Goal: Transaction & Acquisition: Book appointment/travel/reservation

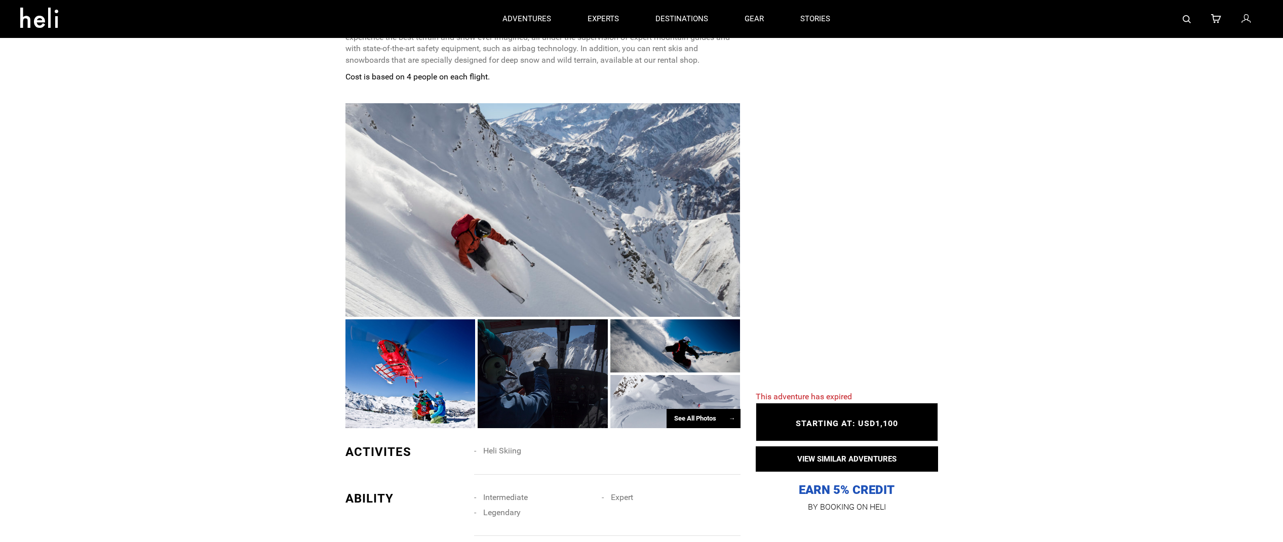
scroll to position [557, 0]
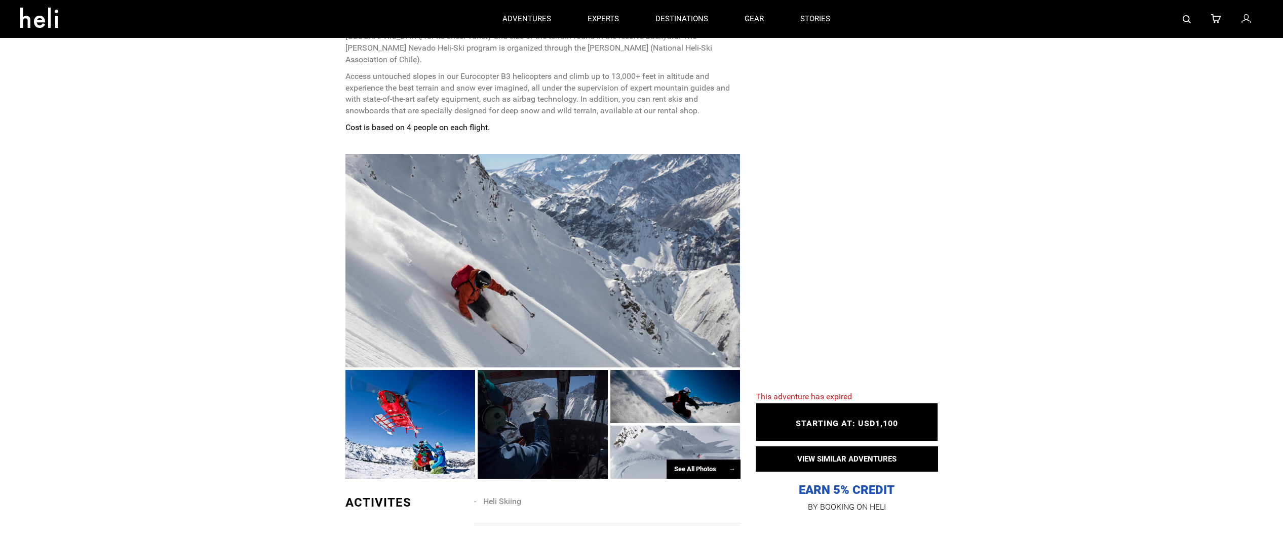
click at [483, 266] on div at bounding box center [542, 261] width 395 height 214
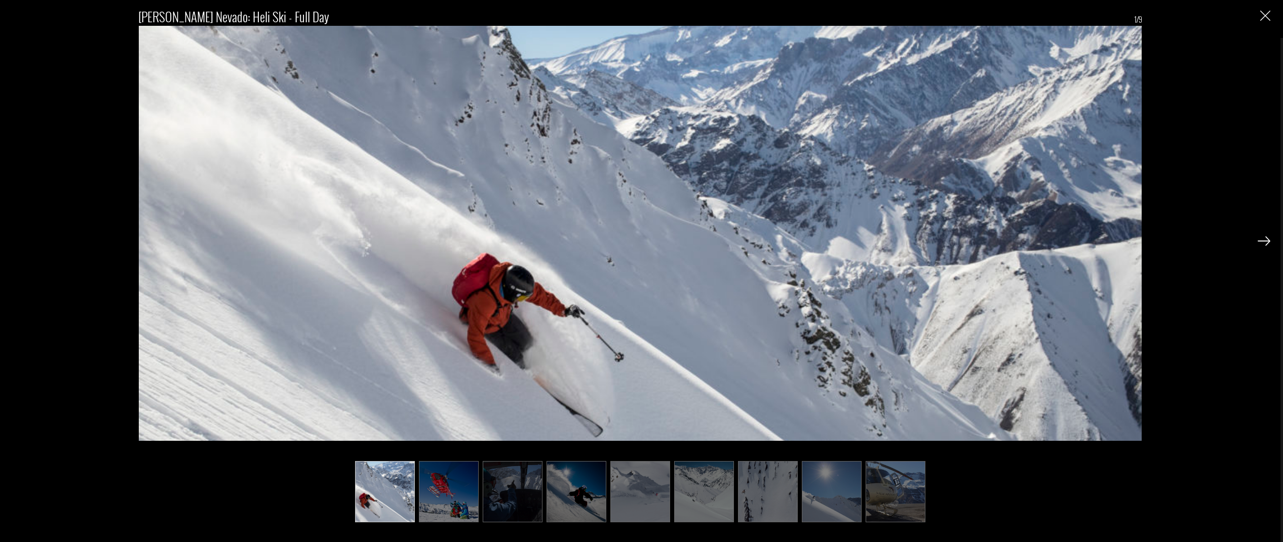
click at [462, 507] on img at bounding box center [449, 491] width 60 height 61
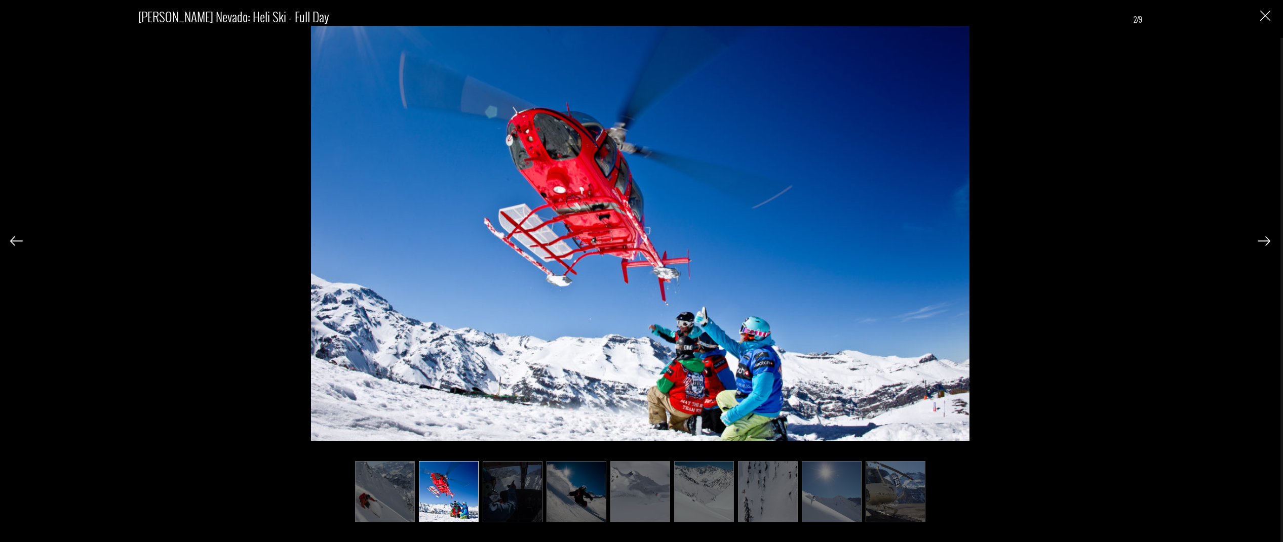
click at [506, 508] on img at bounding box center [513, 491] width 60 height 61
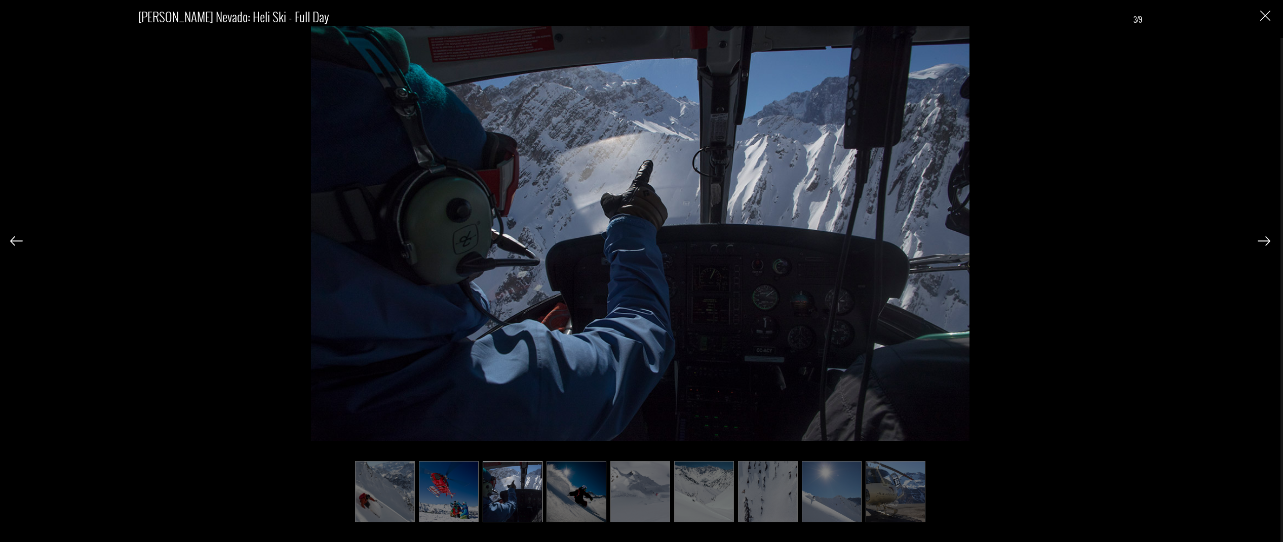
click at [565, 505] on img at bounding box center [576, 491] width 60 height 61
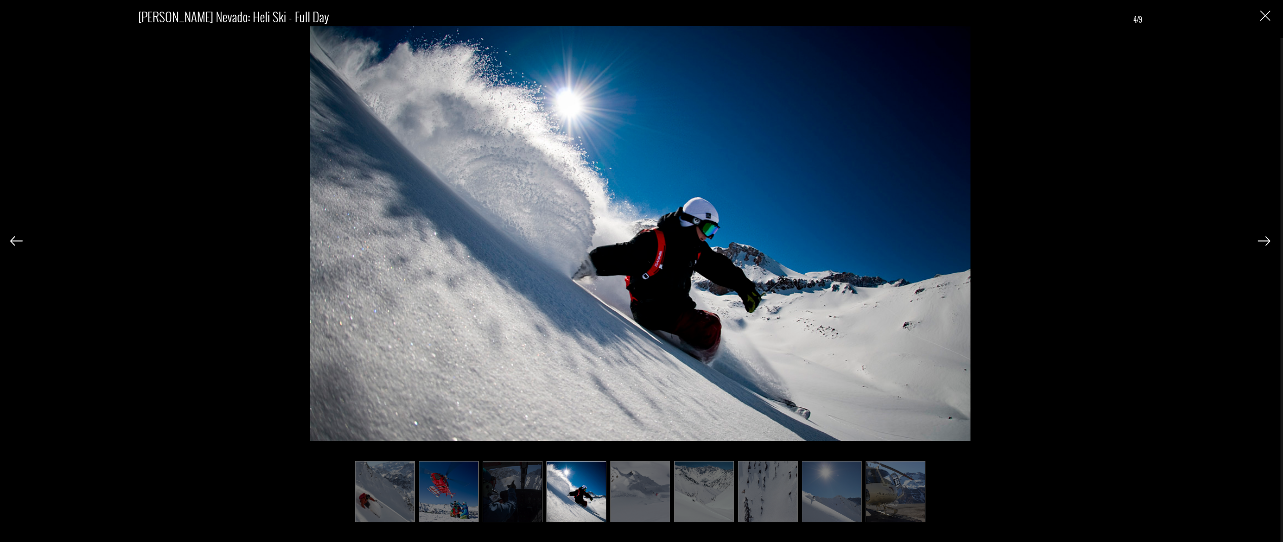
click at [617, 505] on img at bounding box center [640, 491] width 60 height 61
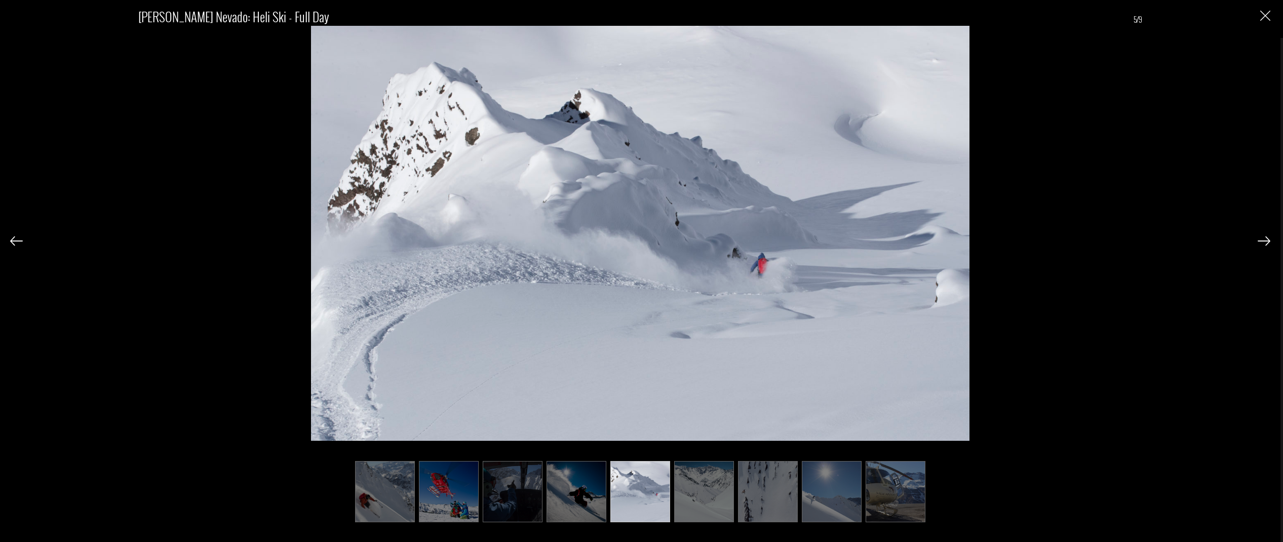
click at [694, 509] on img at bounding box center [704, 491] width 60 height 61
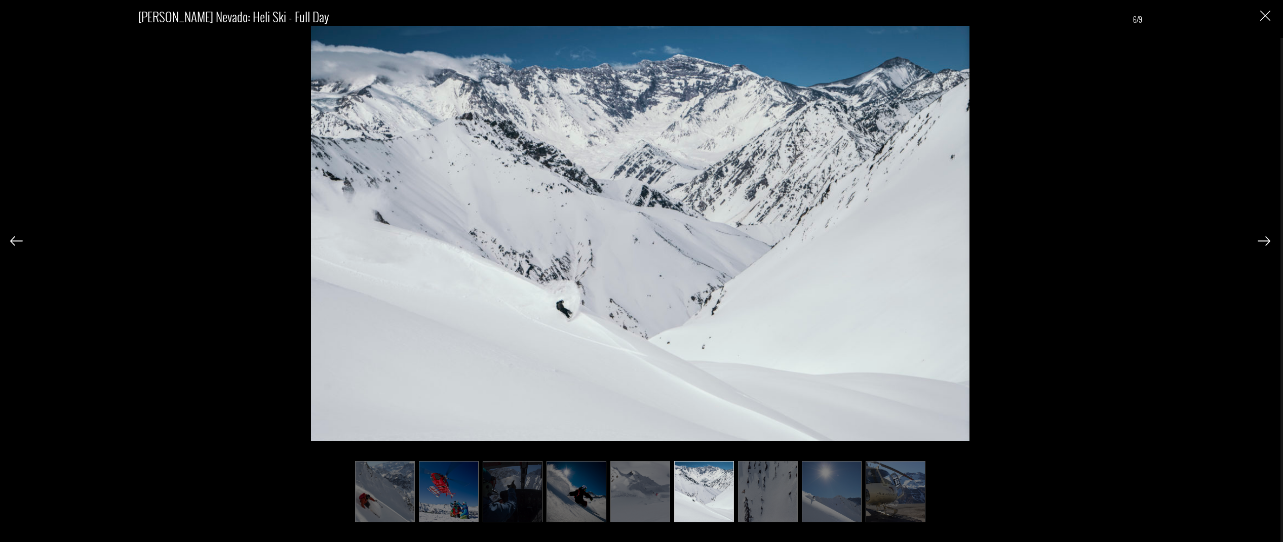
click at [758, 515] on img at bounding box center [768, 491] width 60 height 61
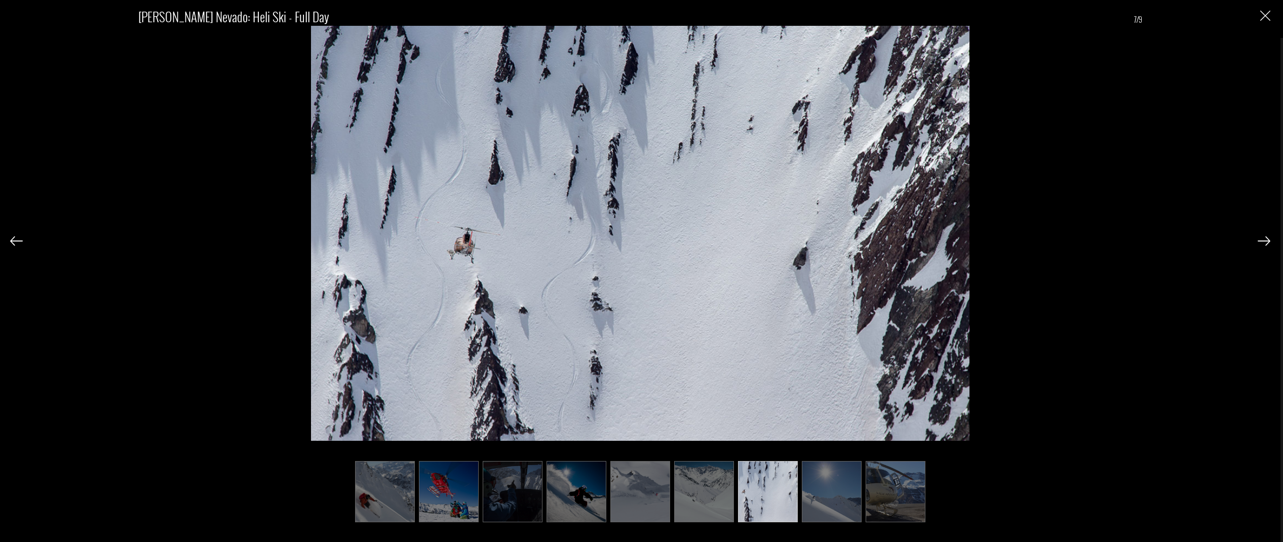
click at [838, 507] on img at bounding box center [832, 491] width 60 height 61
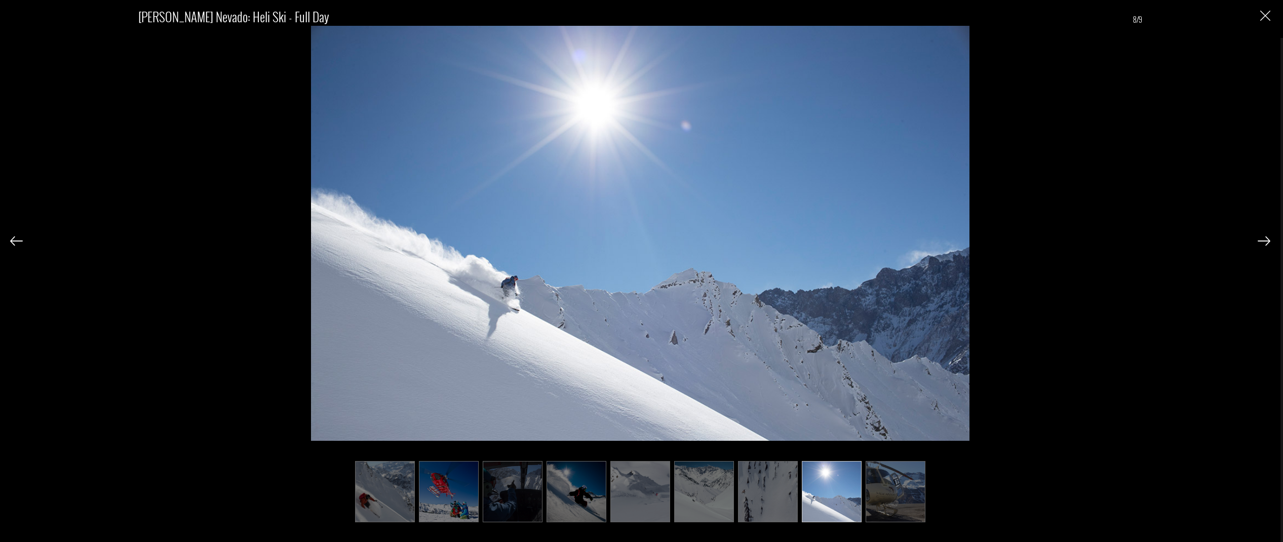
click at [905, 496] on img at bounding box center [896, 491] width 60 height 61
